Goal: Find specific page/section: Find specific page/section

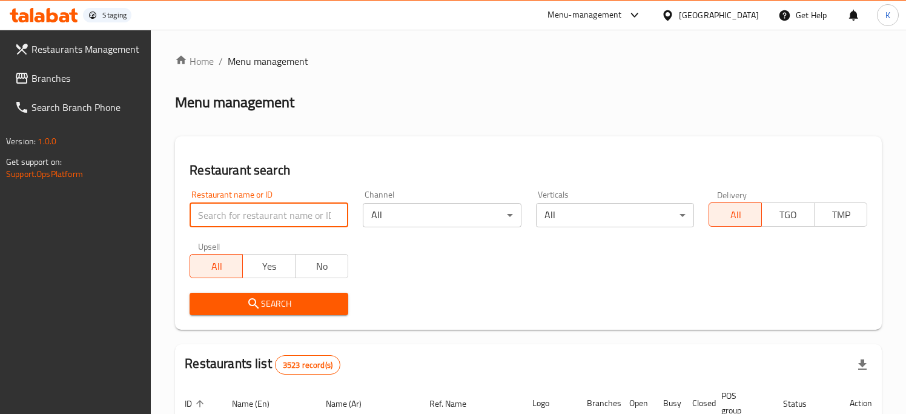
click at [254, 220] on input "search" at bounding box center [269, 215] width 159 height 24
paste input "634275"
type input "634275"
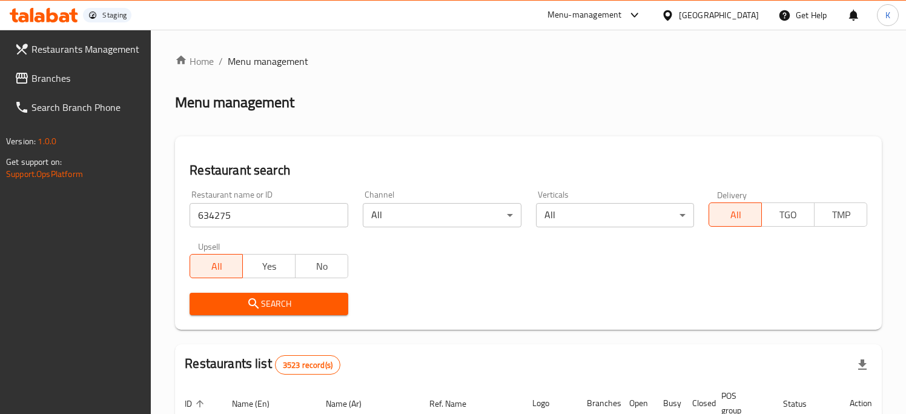
click at [265, 299] on span "Search" at bounding box center [268, 303] width 139 height 15
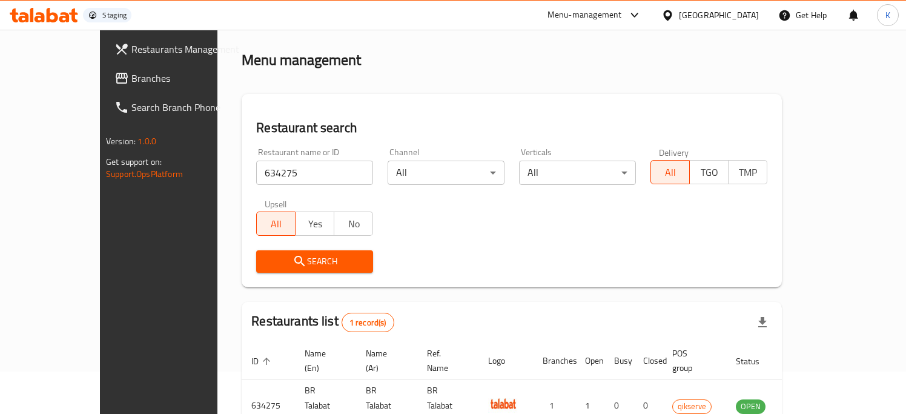
scroll to position [103, 0]
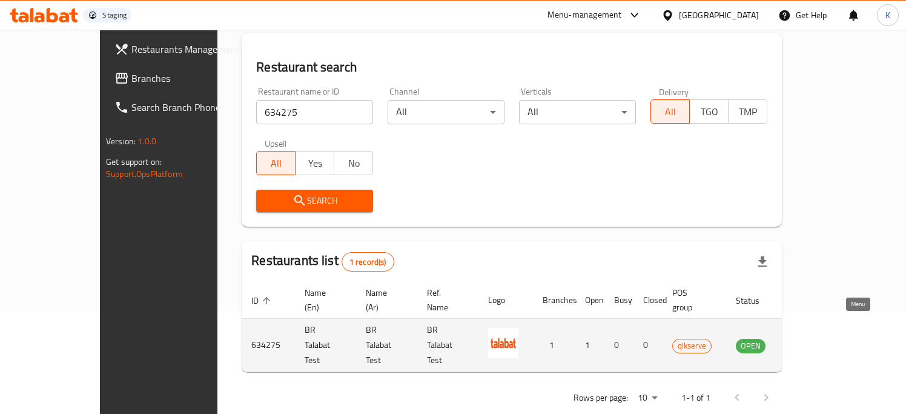
click at [813, 340] on icon "enhanced table" at bounding box center [806, 345] width 13 height 10
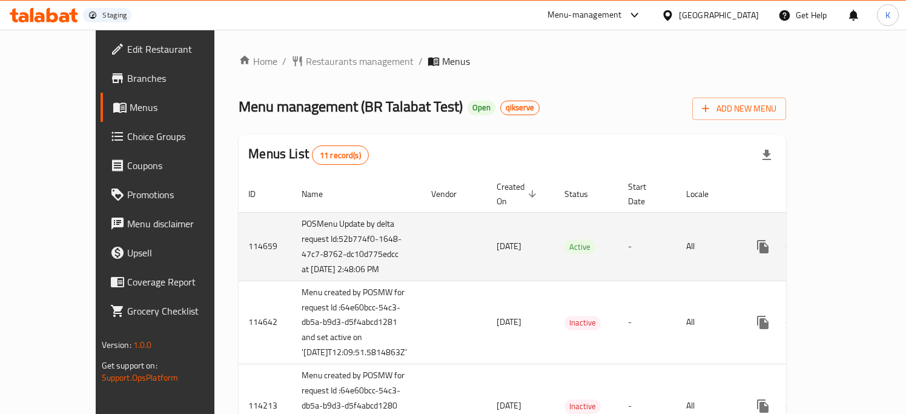
scroll to position [11, 0]
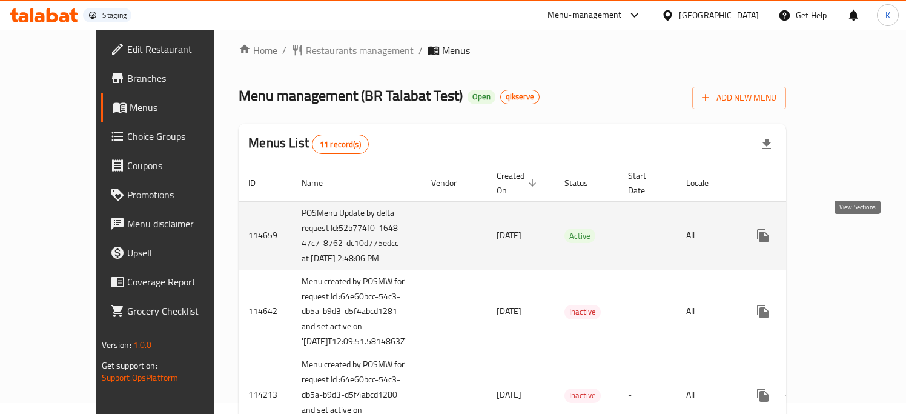
click at [851, 242] on icon "enhanced table" at bounding box center [850, 235] width 15 height 15
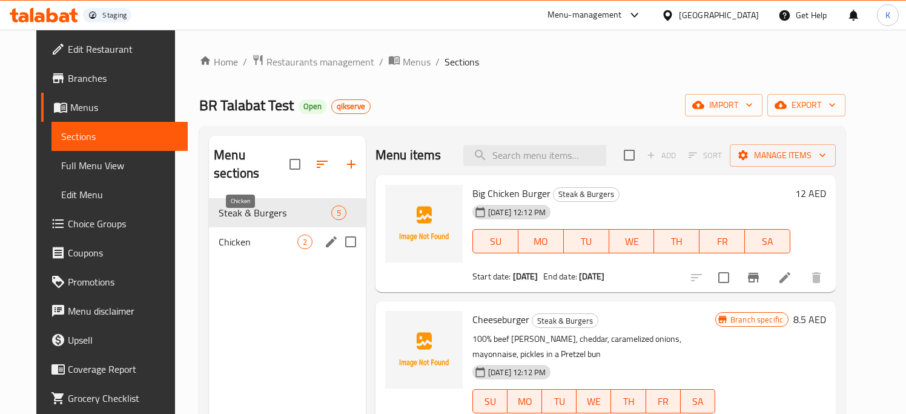
click at [229, 234] on span "Chicken" at bounding box center [258, 241] width 79 height 15
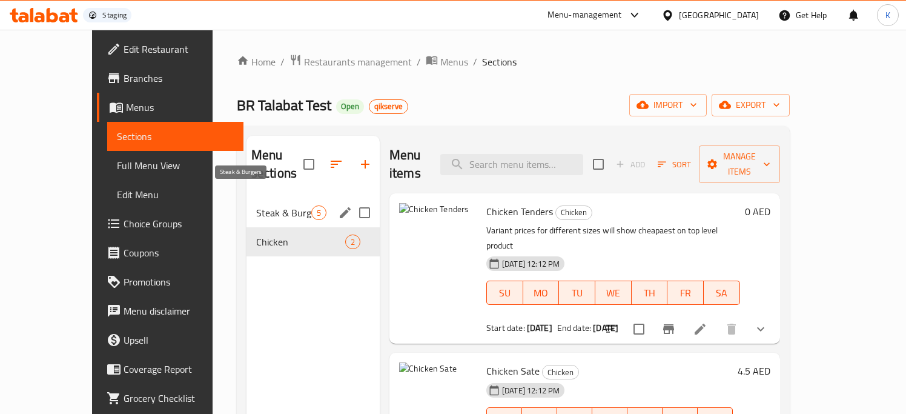
click at [256, 205] on span "Steak & Burgers" at bounding box center [283, 212] width 55 height 15
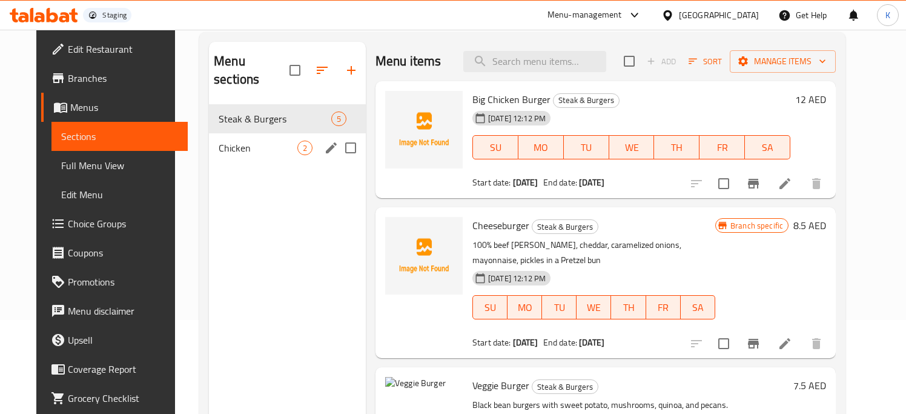
scroll to position [55, 0]
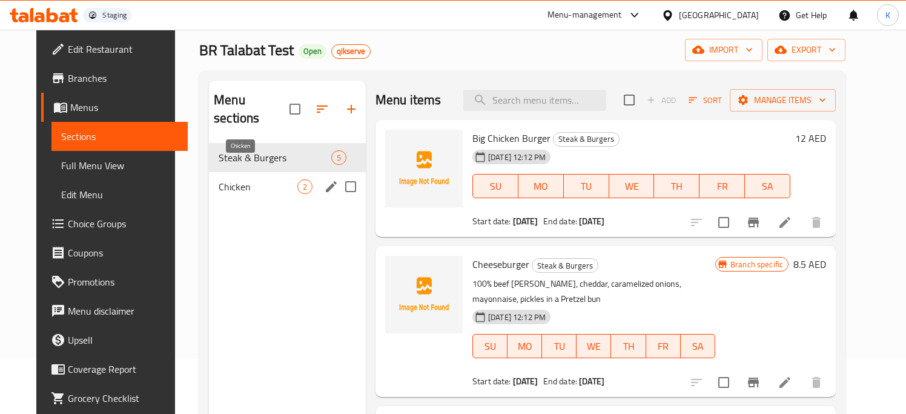
click at [232, 179] on span "Chicken" at bounding box center [258, 186] width 79 height 15
